Goal: Task Accomplishment & Management: Manage account settings

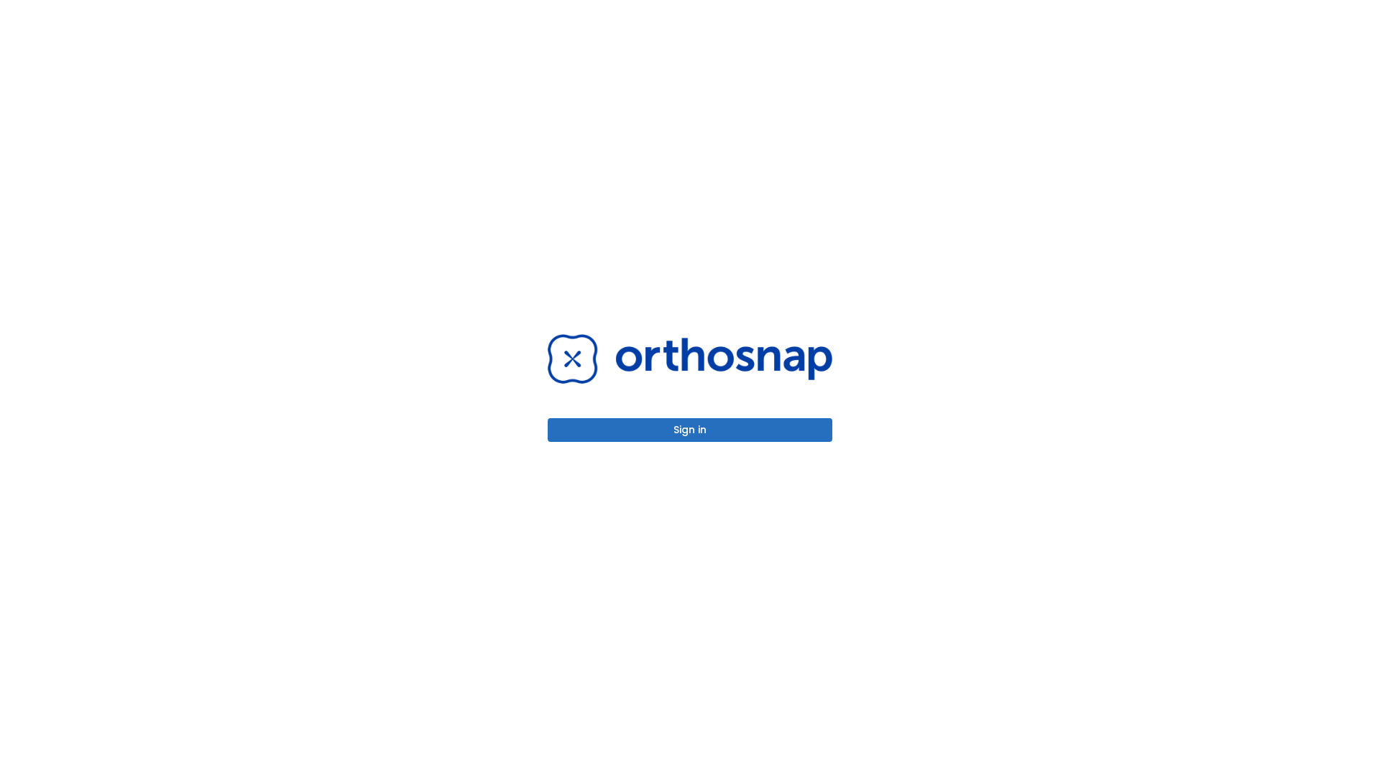
click at [690, 430] on button "Sign in" at bounding box center [690, 430] width 285 height 24
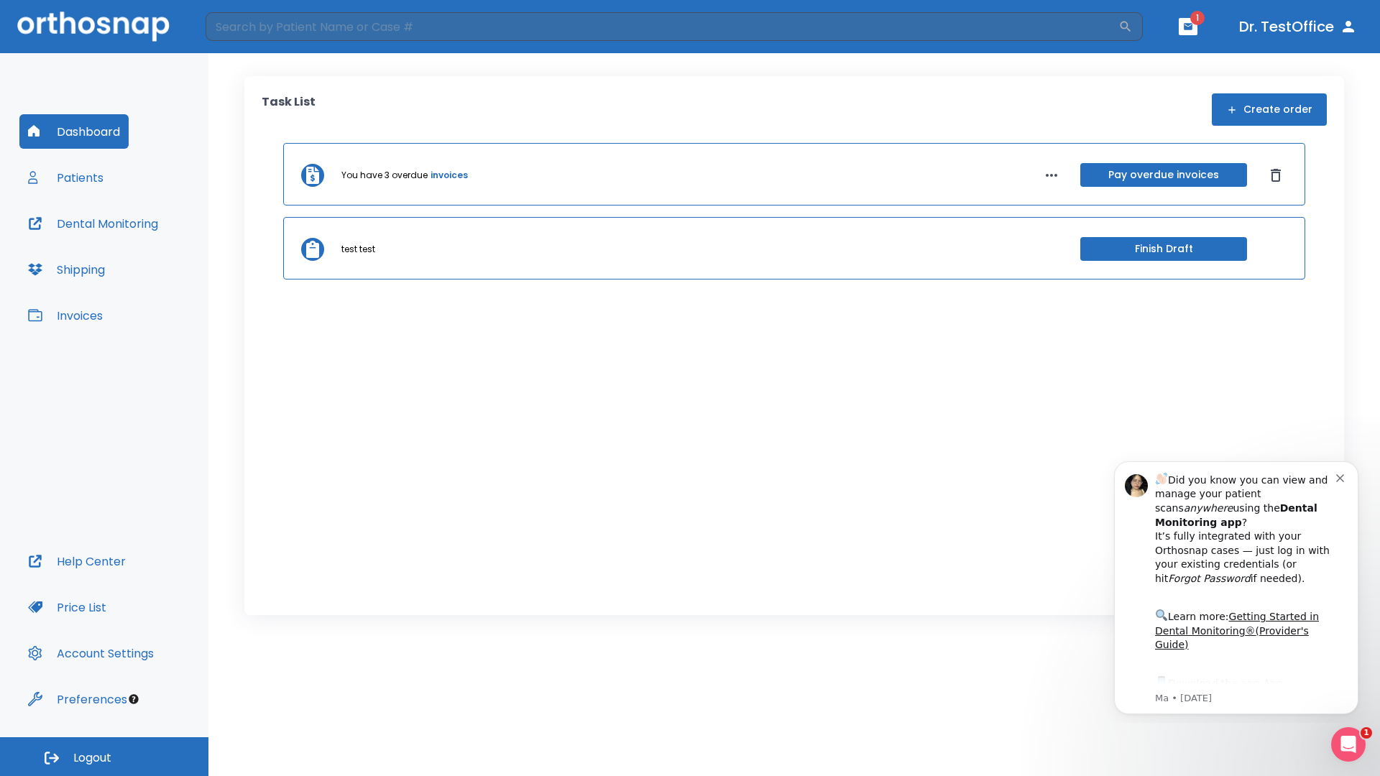
click at [104, 757] on span "Logout" at bounding box center [92, 758] width 38 height 16
